Goal: Transaction & Acquisition: Purchase product/service

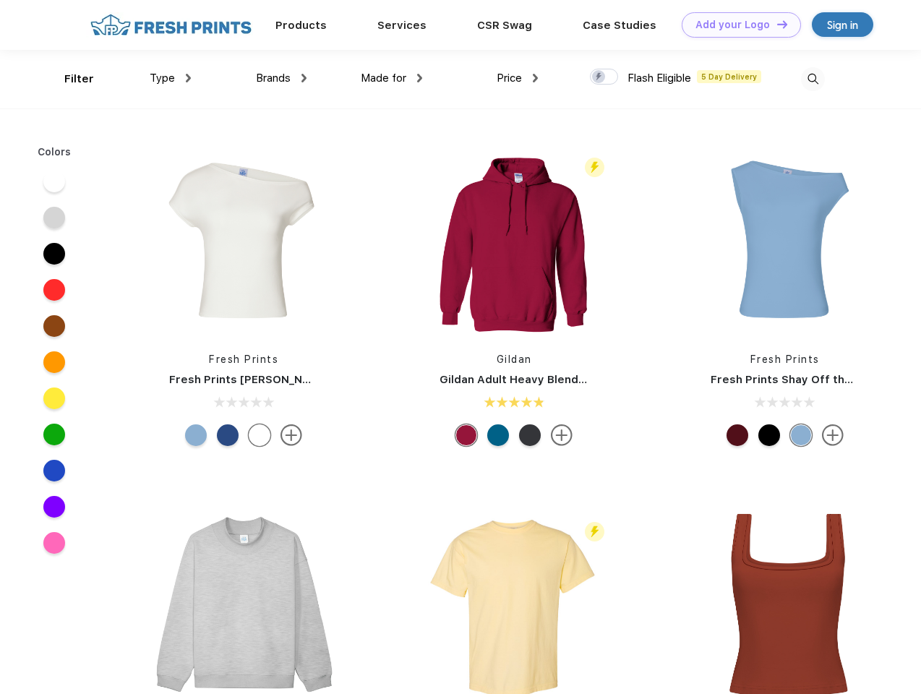
click at [736, 25] on link "Add your Logo Design Tool" at bounding box center [740, 24] width 119 height 25
click at [0, 0] on div "Design Tool" at bounding box center [0, 0] width 0 height 0
click at [775, 24] on link "Add your Logo Design Tool" at bounding box center [740, 24] width 119 height 25
click at [69, 79] on div "Filter" at bounding box center [79, 79] width 30 height 17
click at [171, 78] on span "Type" at bounding box center [162, 78] width 25 height 13
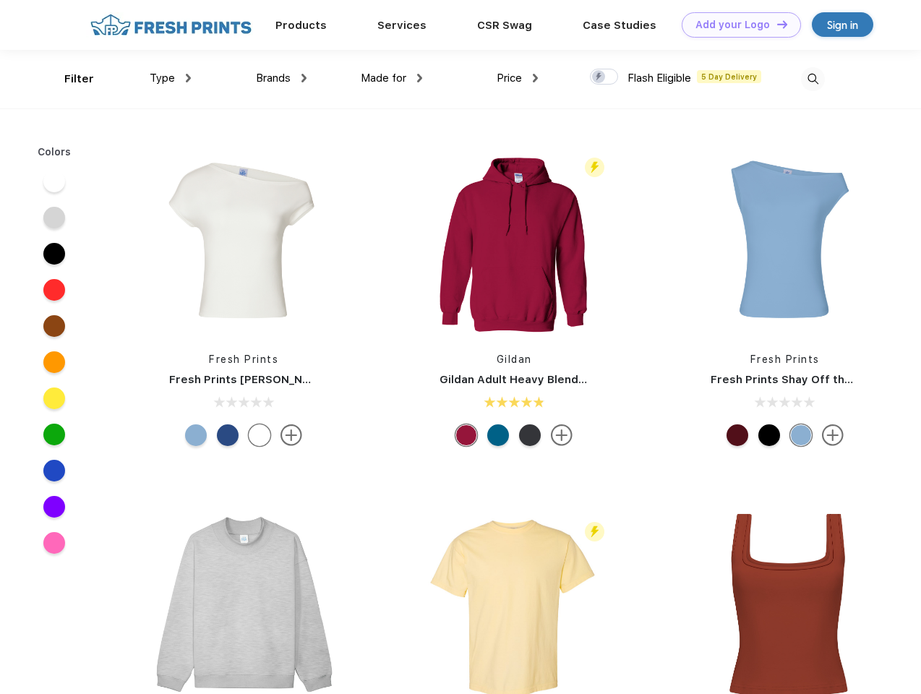
click at [281, 78] on span "Brands" at bounding box center [273, 78] width 35 height 13
click at [392, 78] on span "Made for" at bounding box center [384, 78] width 46 height 13
click at [517, 78] on span "Price" at bounding box center [508, 78] width 25 height 13
click at [604, 77] on div at bounding box center [604, 77] width 28 height 16
click at [599, 77] on input "checkbox" at bounding box center [594, 72] width 9 height 9
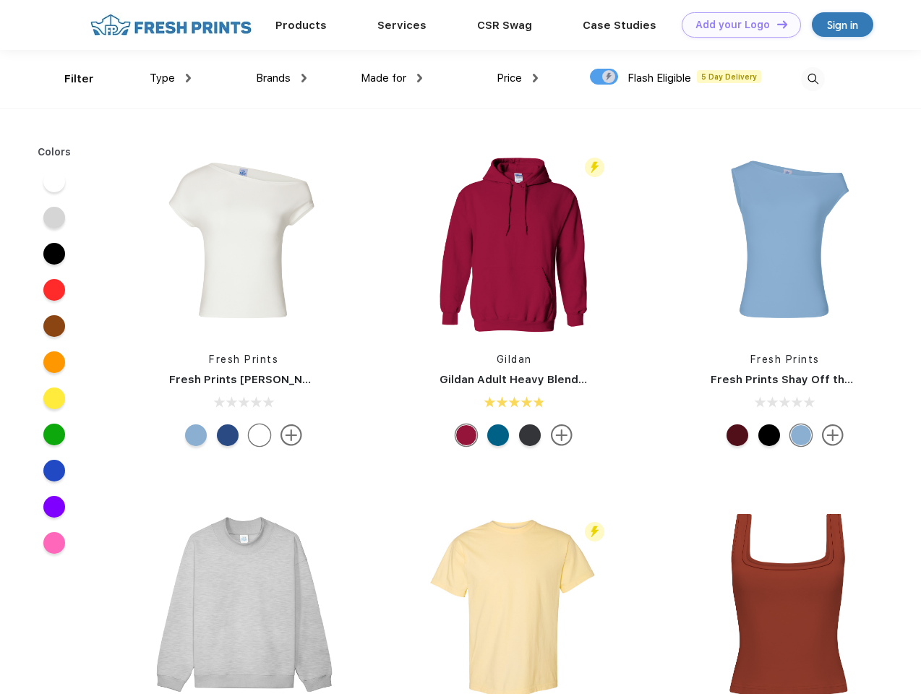
click at [812, 79] on img at bounding box center [813, 79] width 24 height 24
